Goal: Transaction & Acquisition: Subscribe to service/newsletter

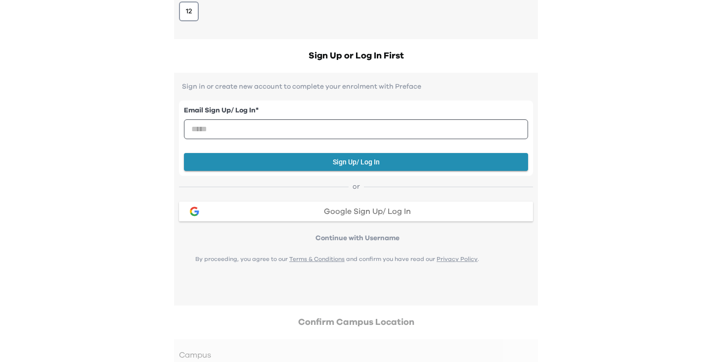
scroll to position [304, 0]
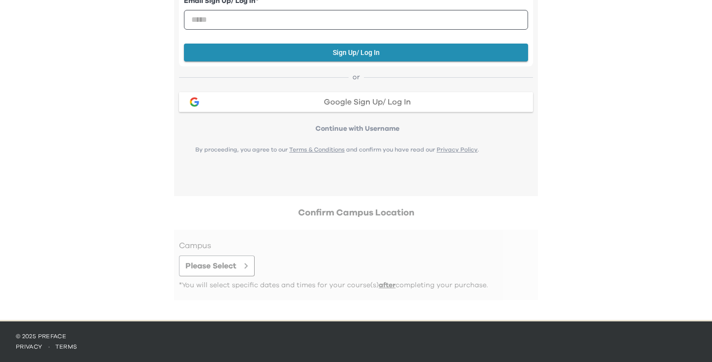
click at [252, 264] on div at bounding box center [356, 264] width 354 height 50
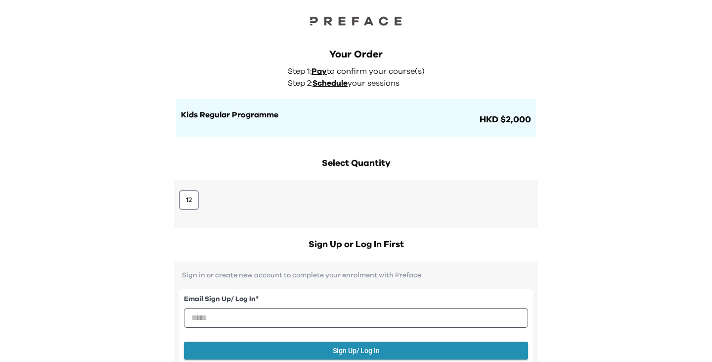
scroll to position [0, 0]
